Goal: Information Seeking & Learning: Learn about a topic

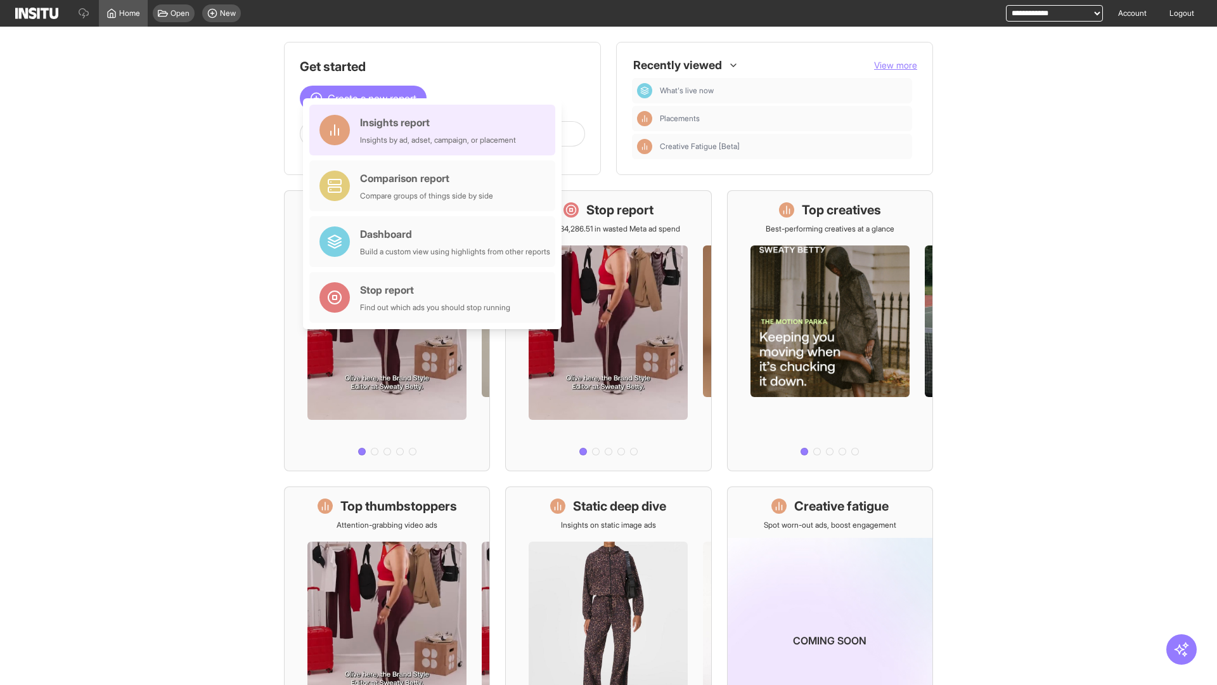
click at [436, 130] on div "Insights report Insights by ad, adset, campaign, or placement" at bounding box center [438, 130] width 156 height 30
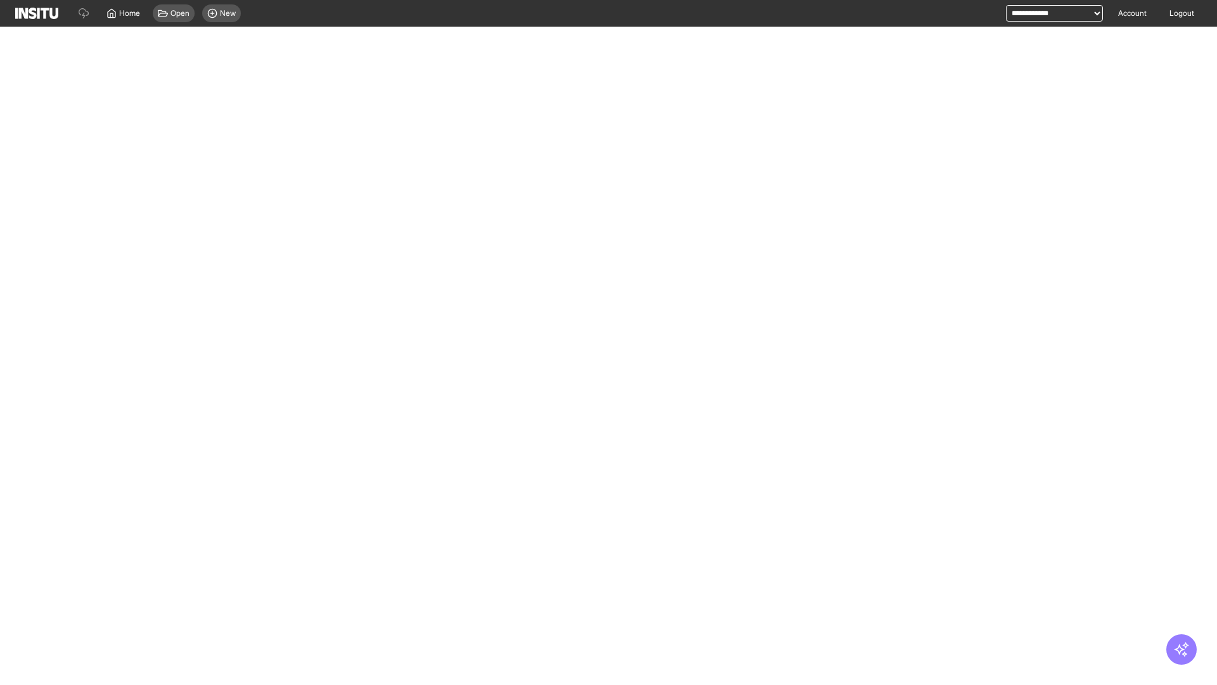
select select "**"
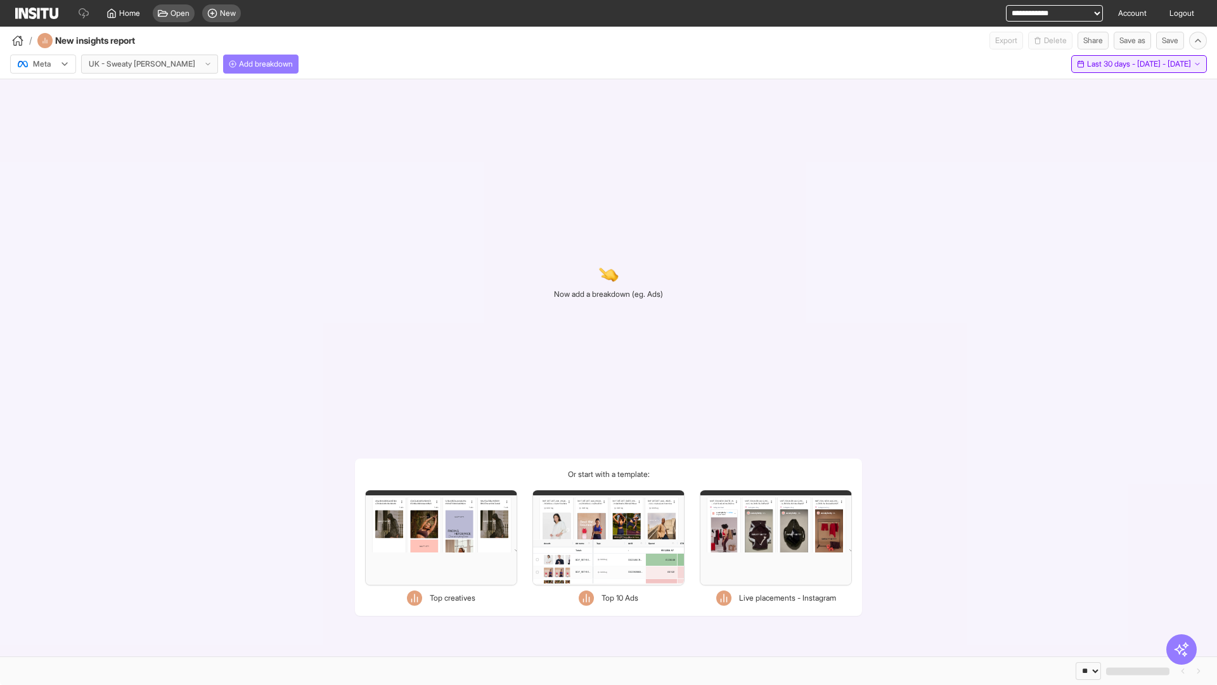
click at [1121, 64] on span "Last 30 days - [DATE] - [DATE]" at bounding box center [1139, 64] width 104 height 10
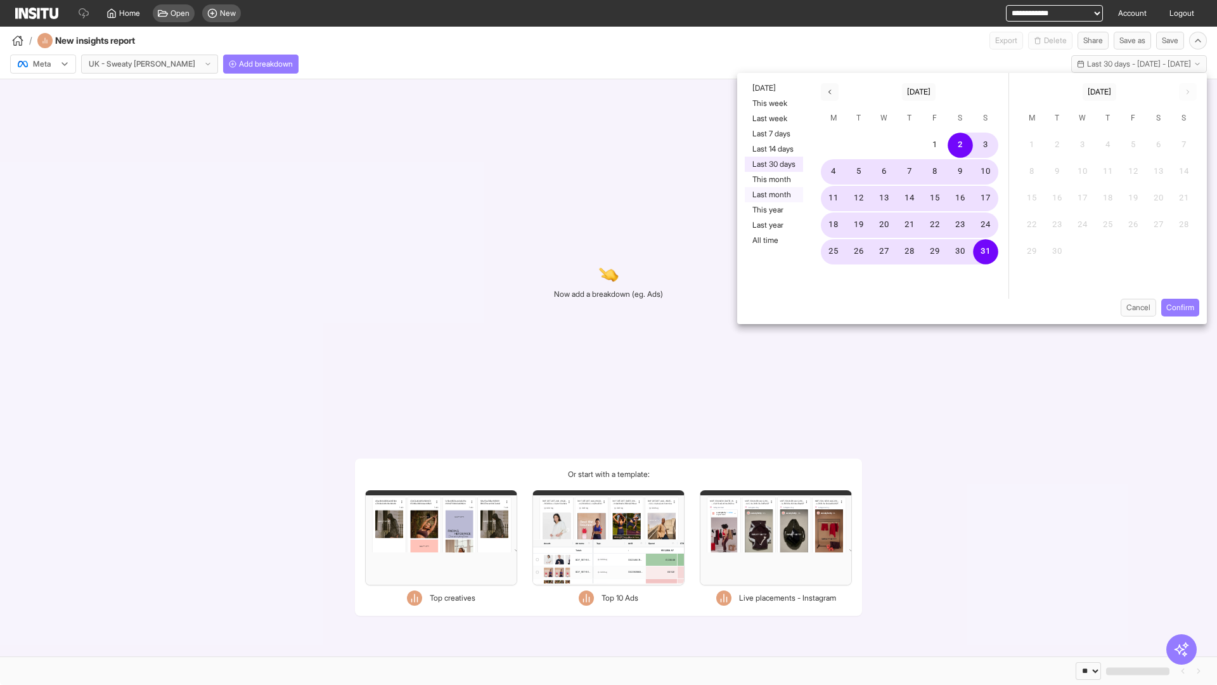
click at [773, 195] on button "Last month" at bounding box center [774, 194] width 58 height 15
